Goal: Complete application form: Complete application form

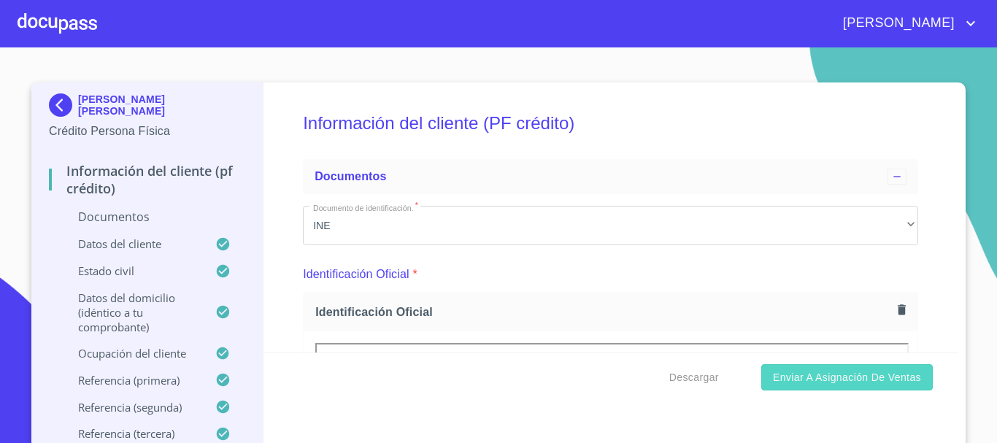
scroll to position [3794, 0]
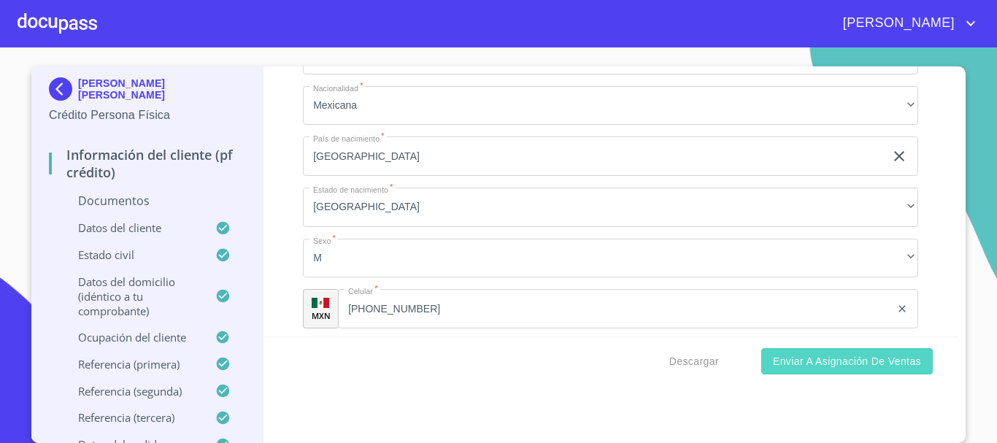
click at [798, 368] on span "Enviar a Asignación de Ventas" at bounding box center [847, 361] width 148 height 18
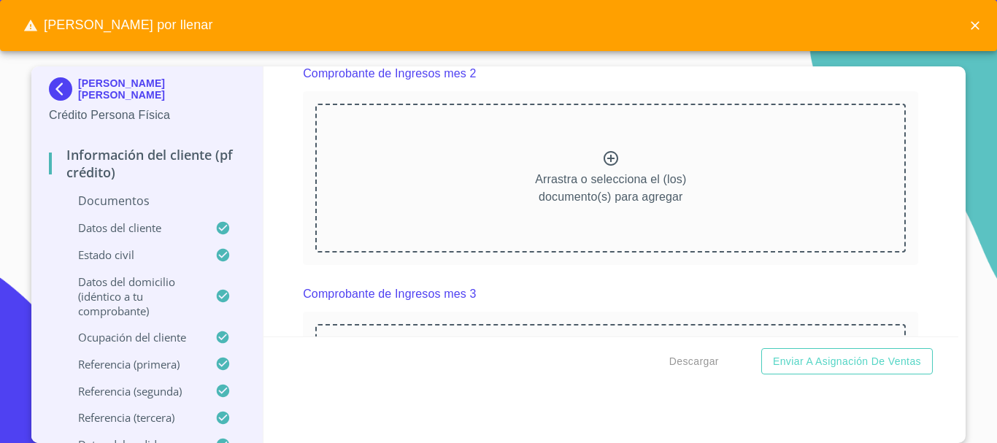
scroll to position [1532, 0]
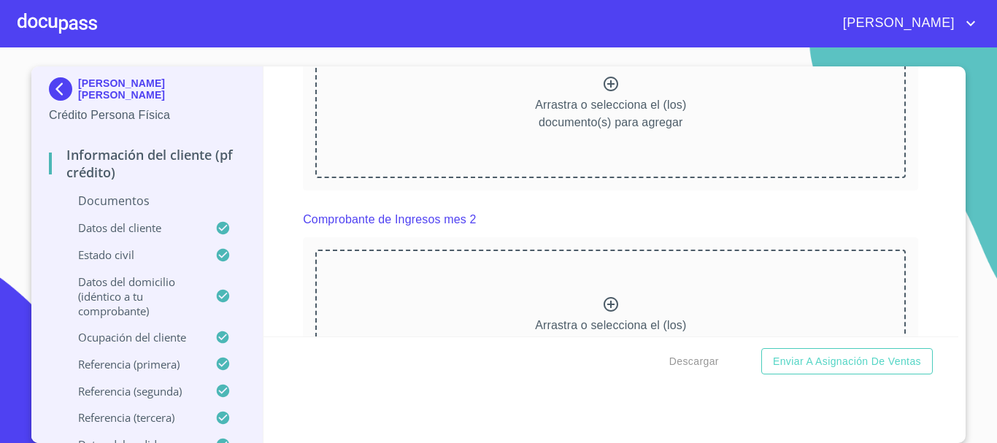
click at [545, 154] on div "Arrastra o selecciona el (los) documento(s) para agregar" at bounding box center [610, 102] width 590 height 149
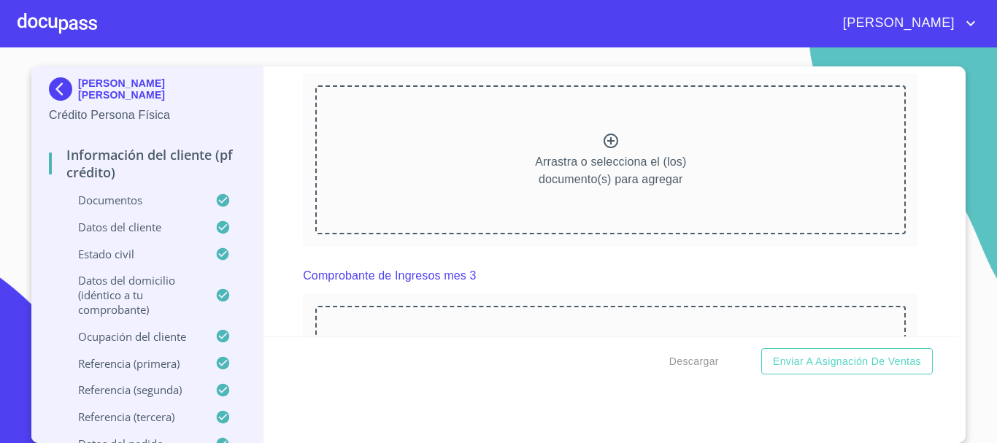
scroll to position [2189, 0]
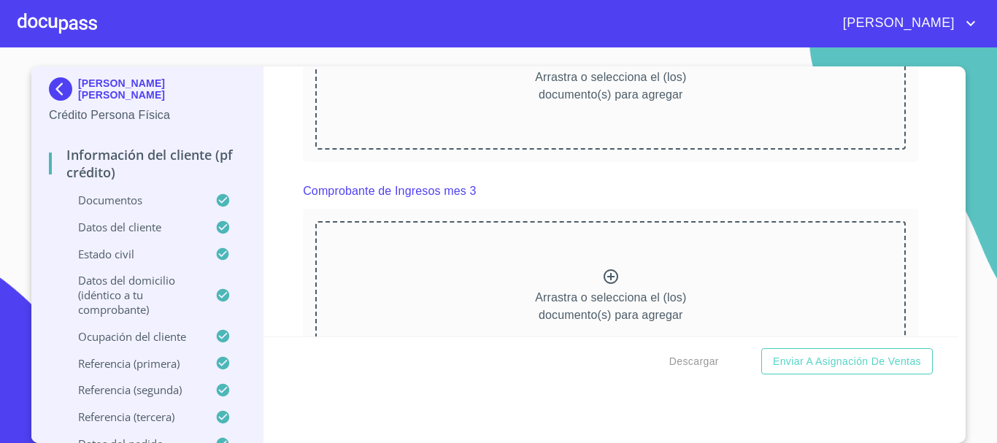
click at [448, 111] on div "Arrastra o selecciona el (los) documento(s) para agregar" at bounding box center [610, 75] width 590 height 149
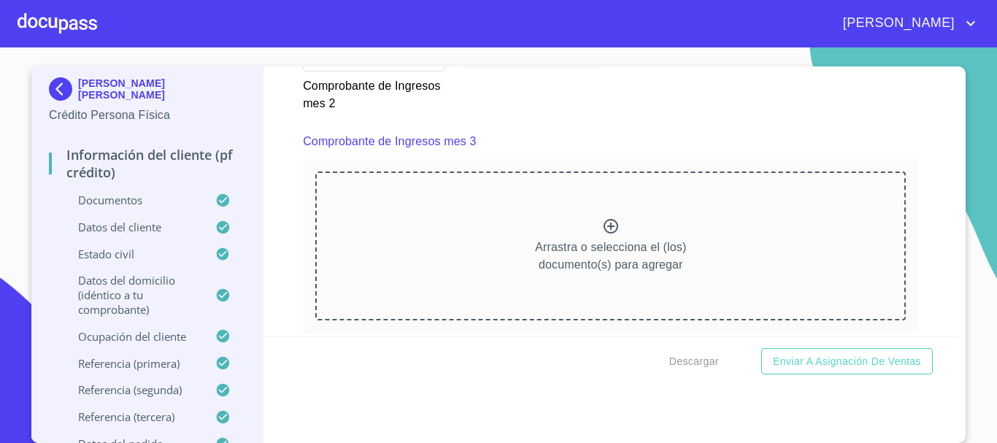
scroll to position [2627, 0]
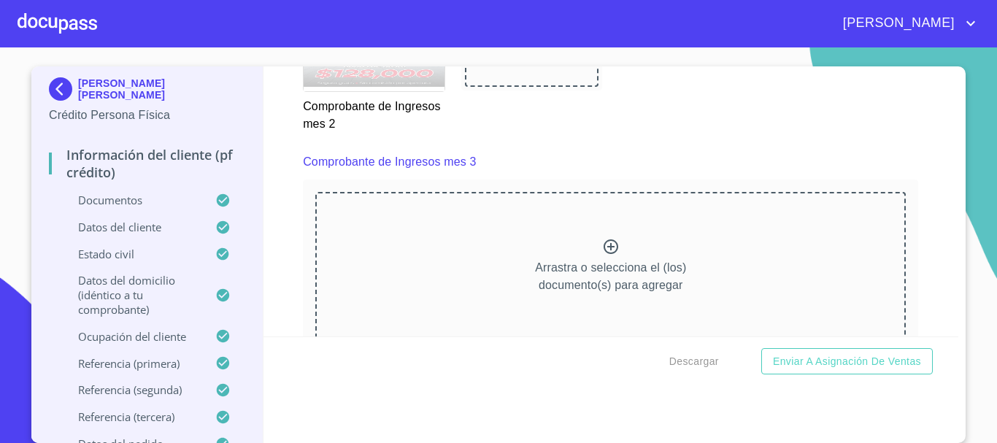
click at [522, 234] on div "Arrastra o selecciona el (los) documento(s) para agregar" at bounding box center [610, 266] width 590 height 149
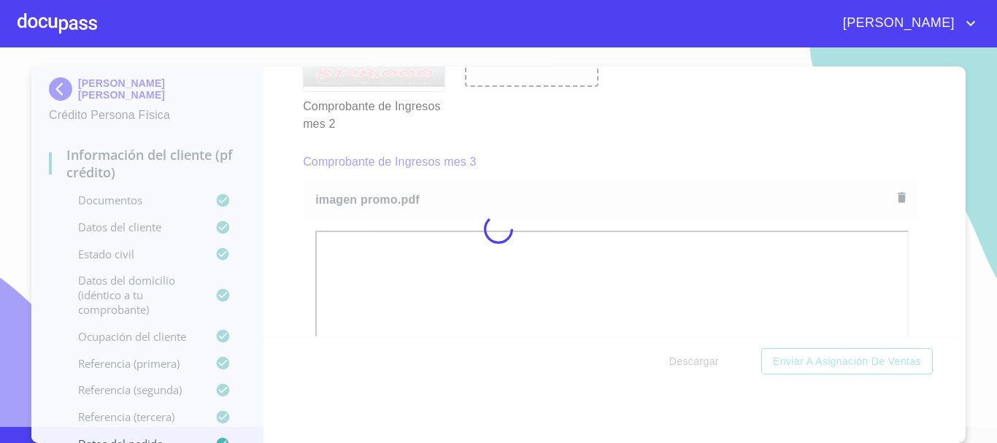
click at [854, 363] on div at bounding box center [498, 228] width 997 height 395
click at [856, 369] on div at bounding box center [498, 228] width 997 height 395
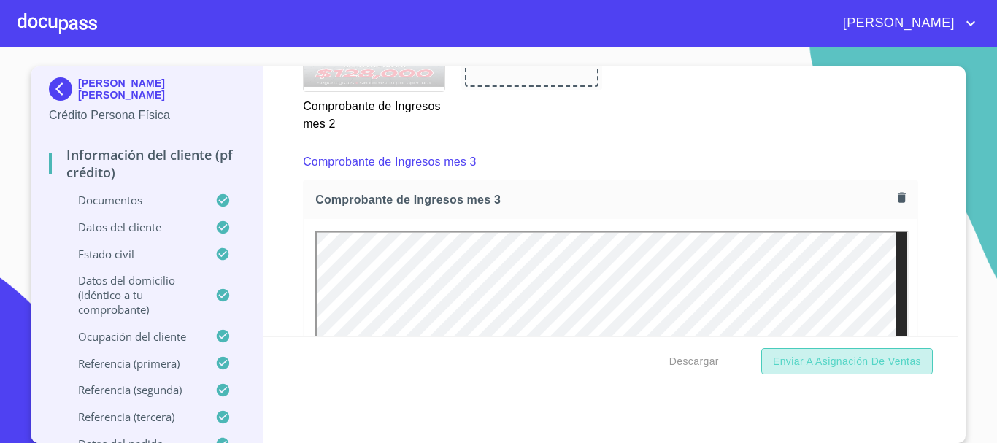
click at [856, 369] on span "Enviar a Asignación de Ventas" at bounding box center [847, 361] width 148 height 18
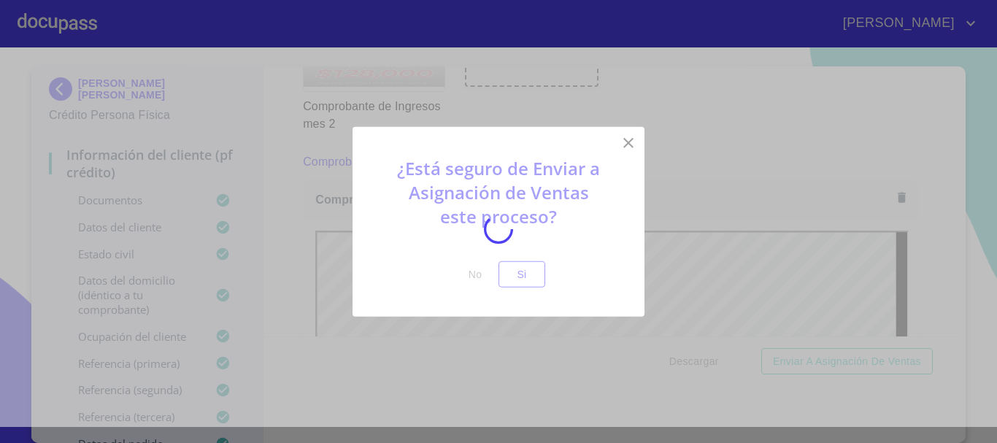
click at [856, 369] on div at bounding box center [498, 228] width 997 height 395
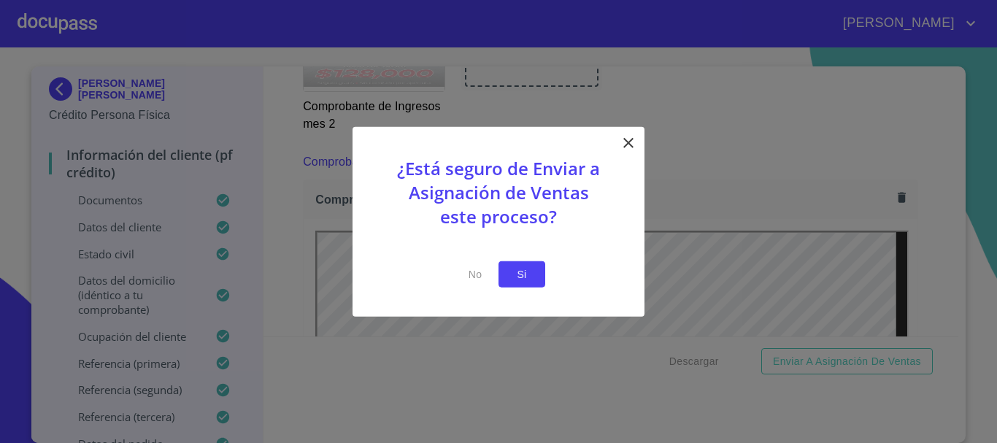
click at [503, 270] on button "Si" at bounding box center [521, 273] width 47 height 27
